Goal: Transaction & Acquisition: Book appointment/travel/reservation

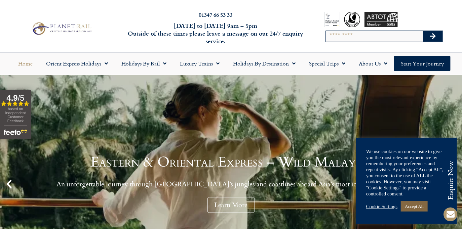
click at [411, 210] on link "Accept All" at bounding box center [414, 206] width 27 height 10
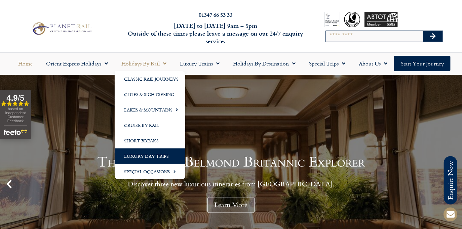
click at [148, 156] on link "Luxury Day Trips" at bounding box center [150, 156] width 71 height 15
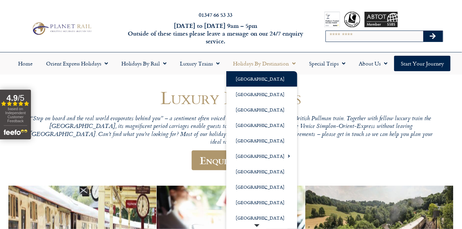
click at [250, 77] on link "[GEOGRAPHIC_DATA]" at bounding box center [261, 78] width 71 height 15
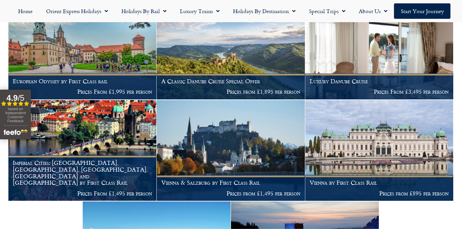
scroll to position [163, 0]
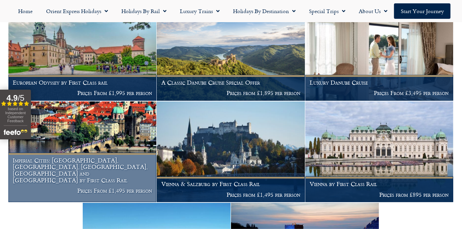
click at [73, 157] on img at bounding box center [82, 151] width 148 height 101
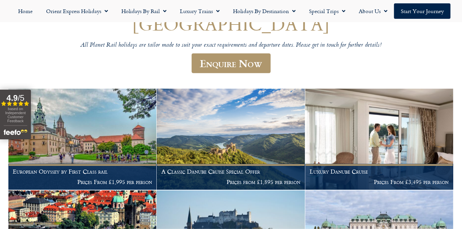
scroll to position [73, 0]
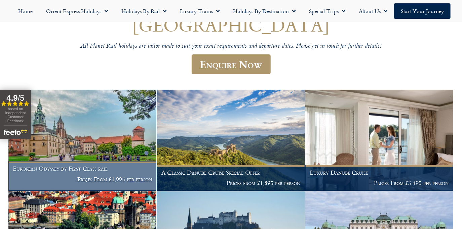
click at [87, 168] on h1 "European Odyssey by First Class rail" at bounding box center [82, 168] width 139 height 7
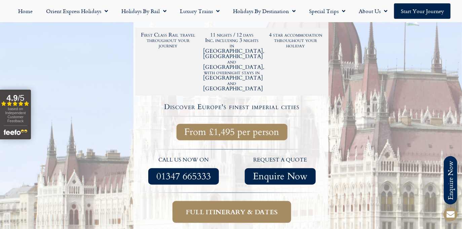
scroll to position [241, 0]
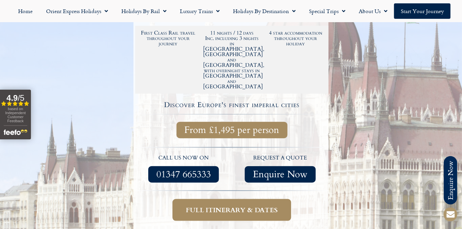
click at [247, 206] on span "Full itinerary & dates" at bounding box center [232, 210] width 92 height 8
click at [208, 206] on span "Full itinerary & dates" at bounding box center [232, 210] width 92 height 8
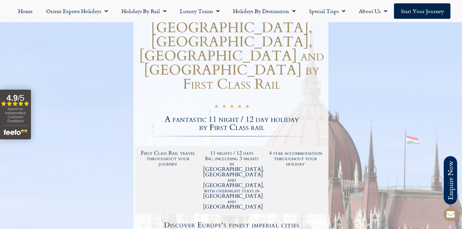
scroll to position [241, 0]
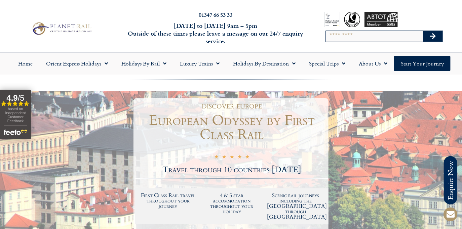
click at [78, 27] on img at bounding box center [61, 28] width 63 height 15
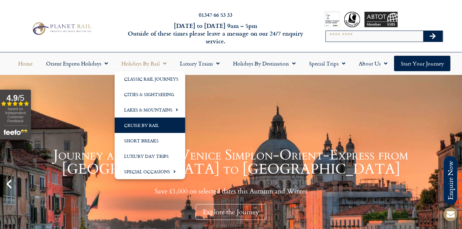
click at [147, 123] on link "Cruise by Rail" at bounding box center [150, 125] width 71 height 15
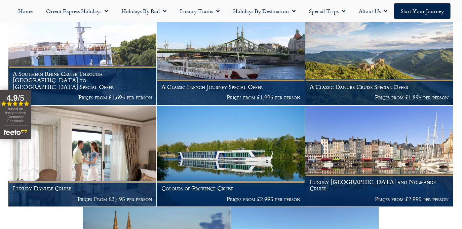
scroll to position [206, 0]
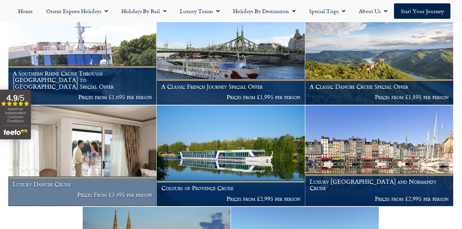
click at [51, 187] on h1 "Luxury Danube Cruise" at bounding box center [82, 184] width 139 height 7
